Goal: Find specific page/section: Find specific page/section

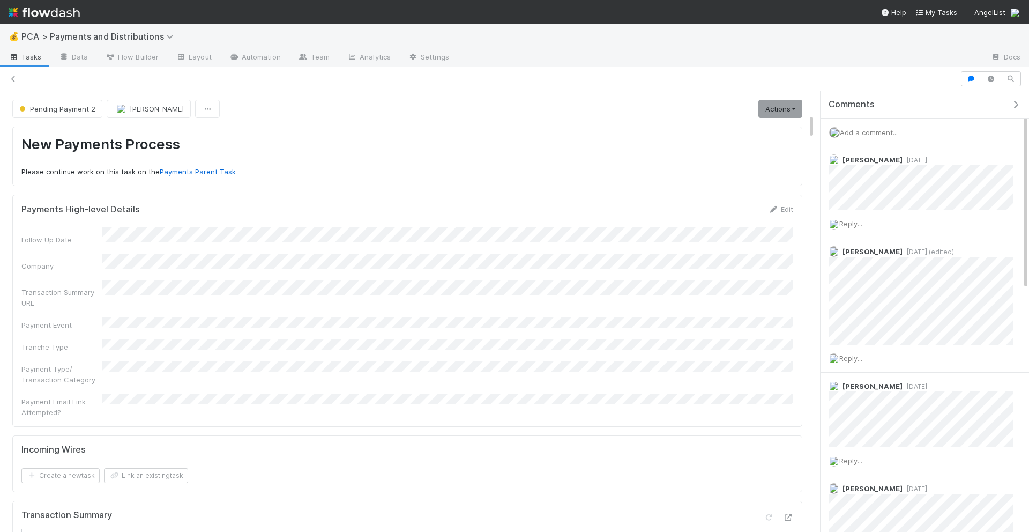
scroll to position [400, 0]
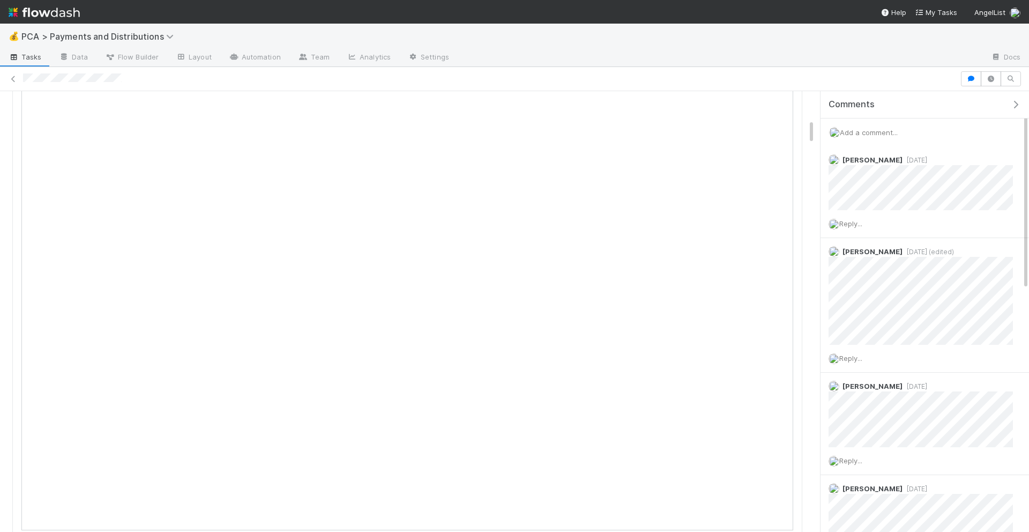
scroll to position [624, 0]
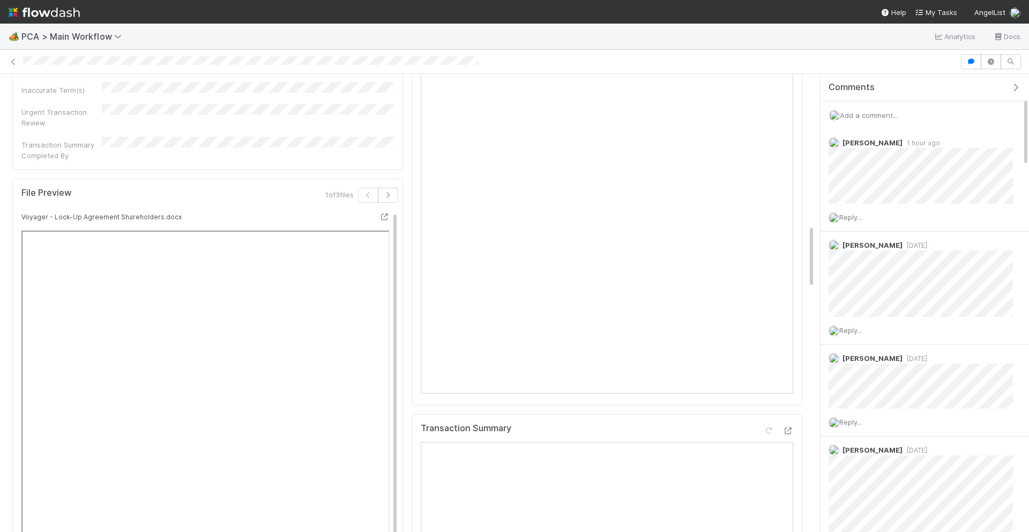
scroll to position [1112, 0]
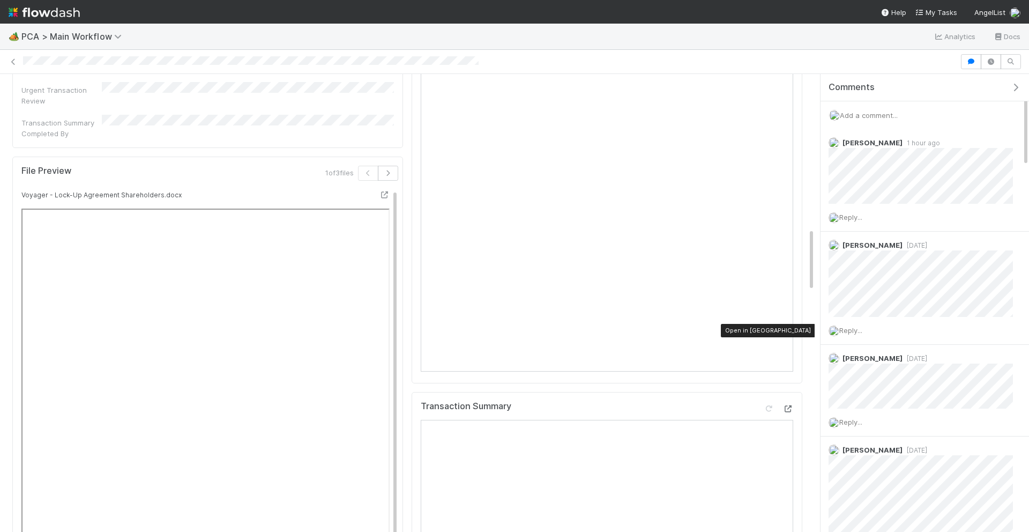
click at [789, 405] on icon at bounding box center [787, 408] width 11 height 7
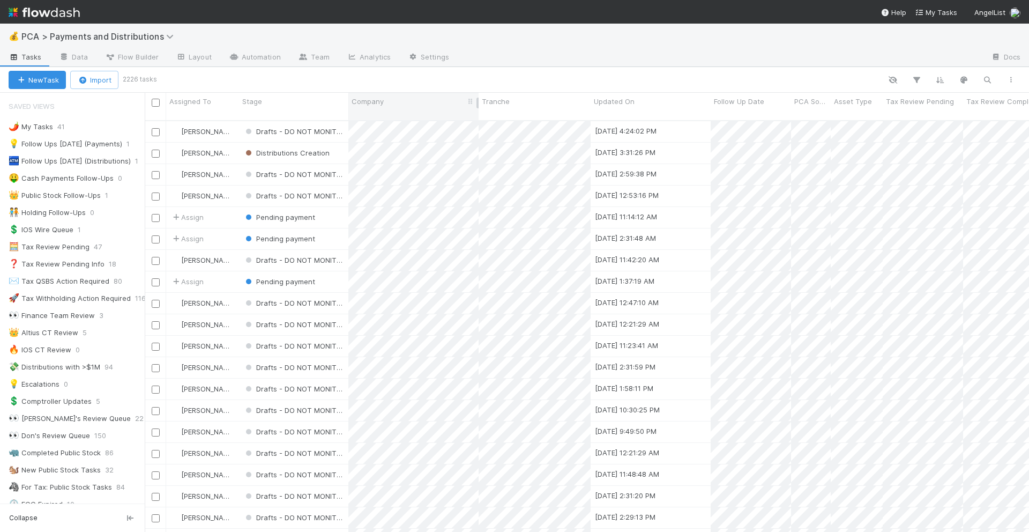
scroll to position [1, 1]
click at [984, 81] on icon "button" at bounding box center [987, 80] width 11 height 10
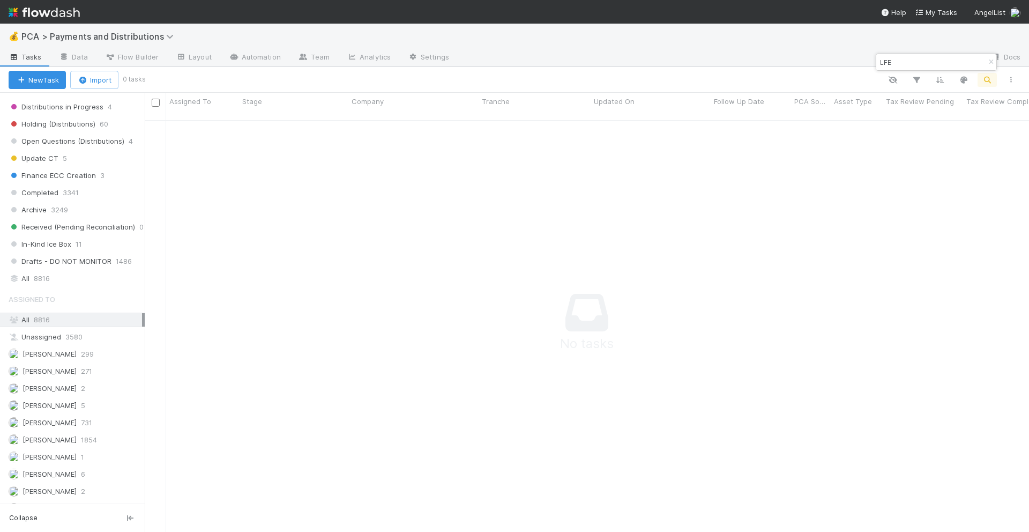
scroll to position [813, 0]
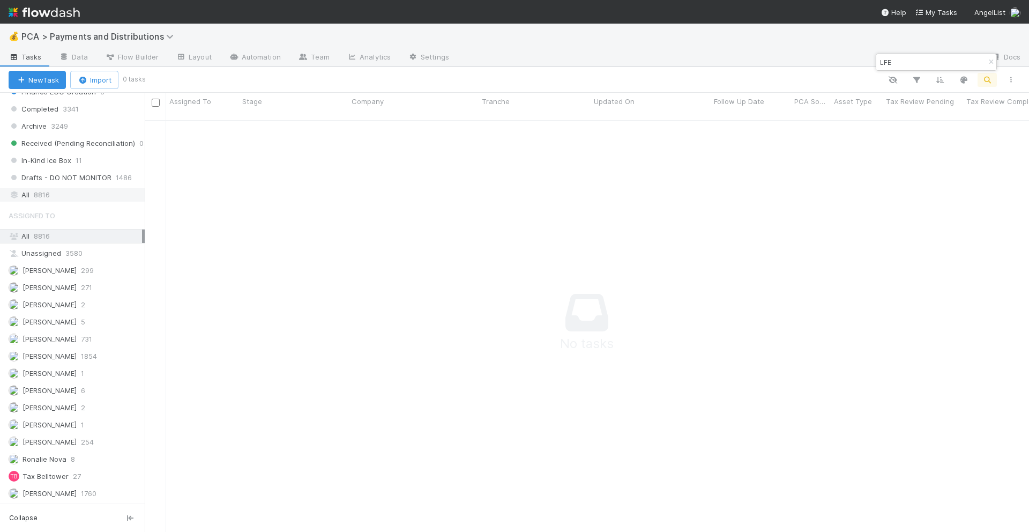
type input "LFE"
click at [62, 189] on div "All 8816" at bounding box center [75, 194] width 133 height 13
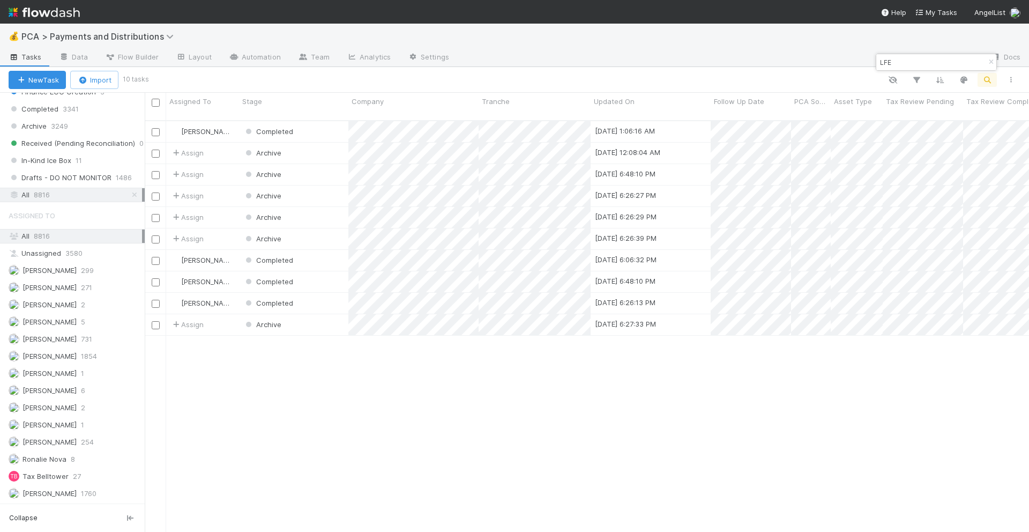
scroll to position [813, 0]
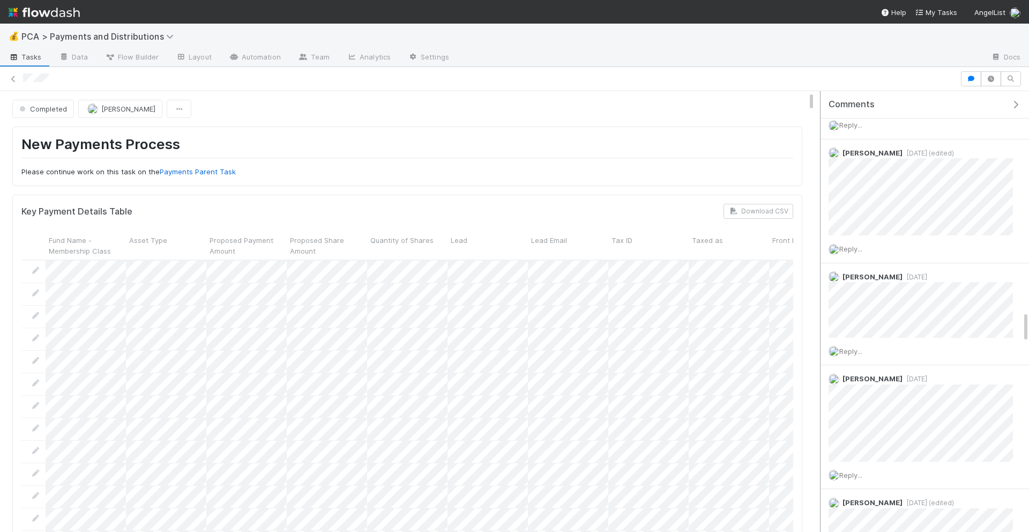
scroll to position [3033, 0]
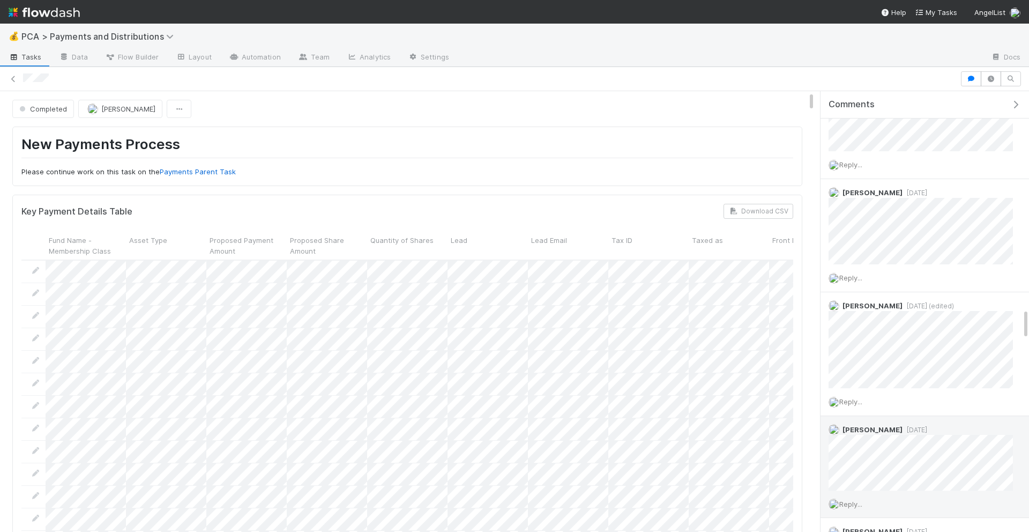
click at [902, 432] on span "[DATE]" at bounding box center [914, 429] width 25 height 8
click at [18, 80] on icon at bounding box center [13, 79] width 11 height 7
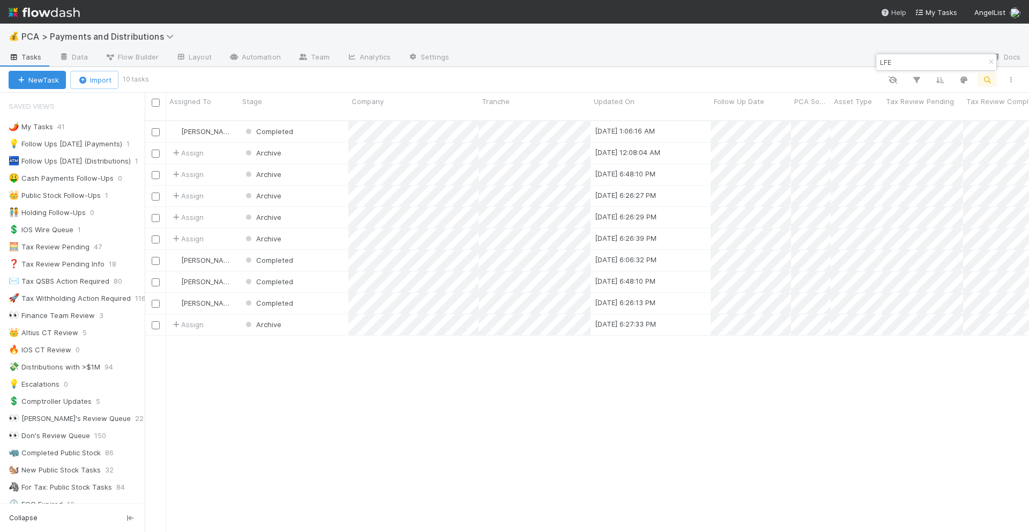
scroll to position [420, 884]
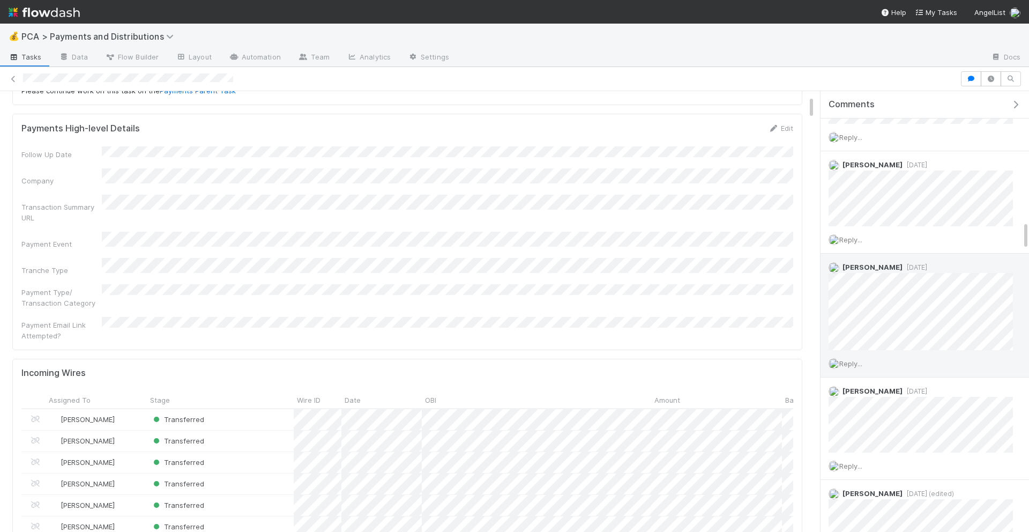
scroll to position [1984, 0]
